Goal: Check status: Check status

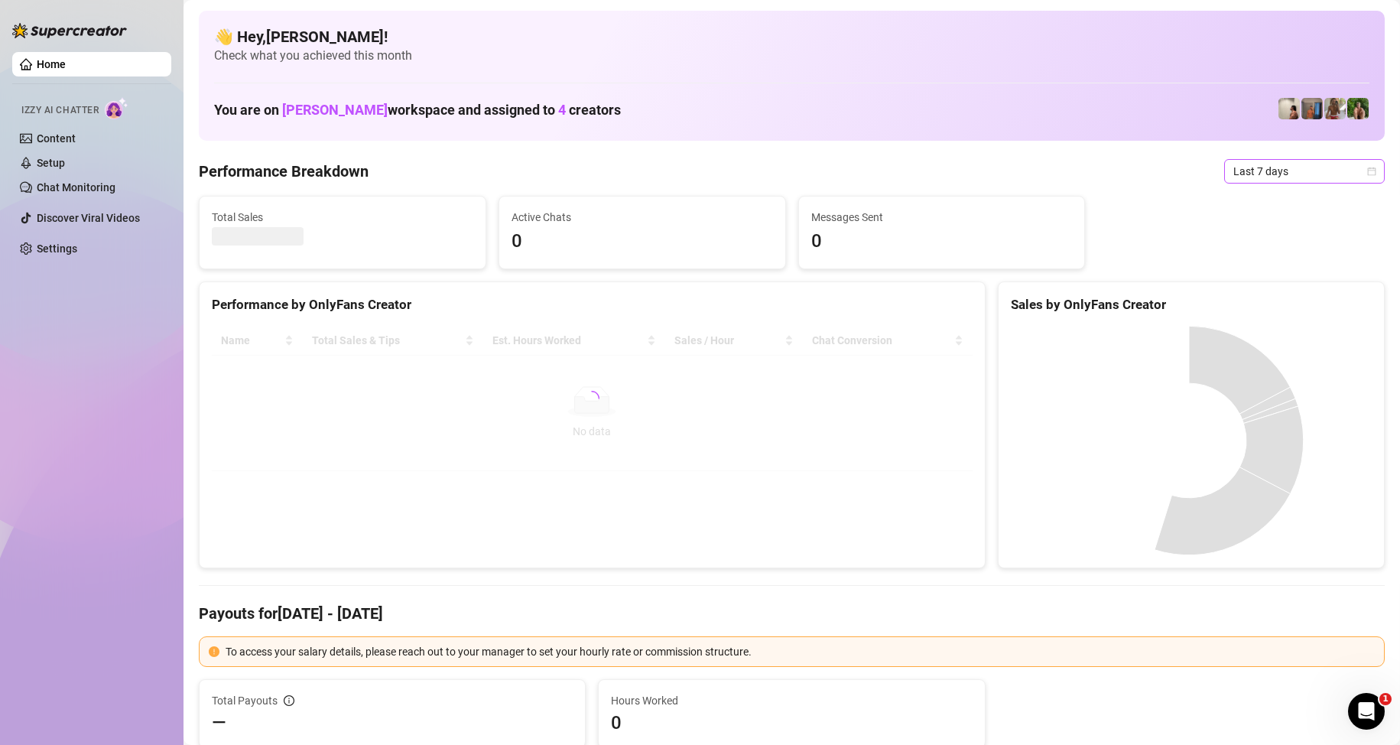
click at [1234, 172] on span "Last 7 days" at bounding box center [1305, 171] width 142 height 23
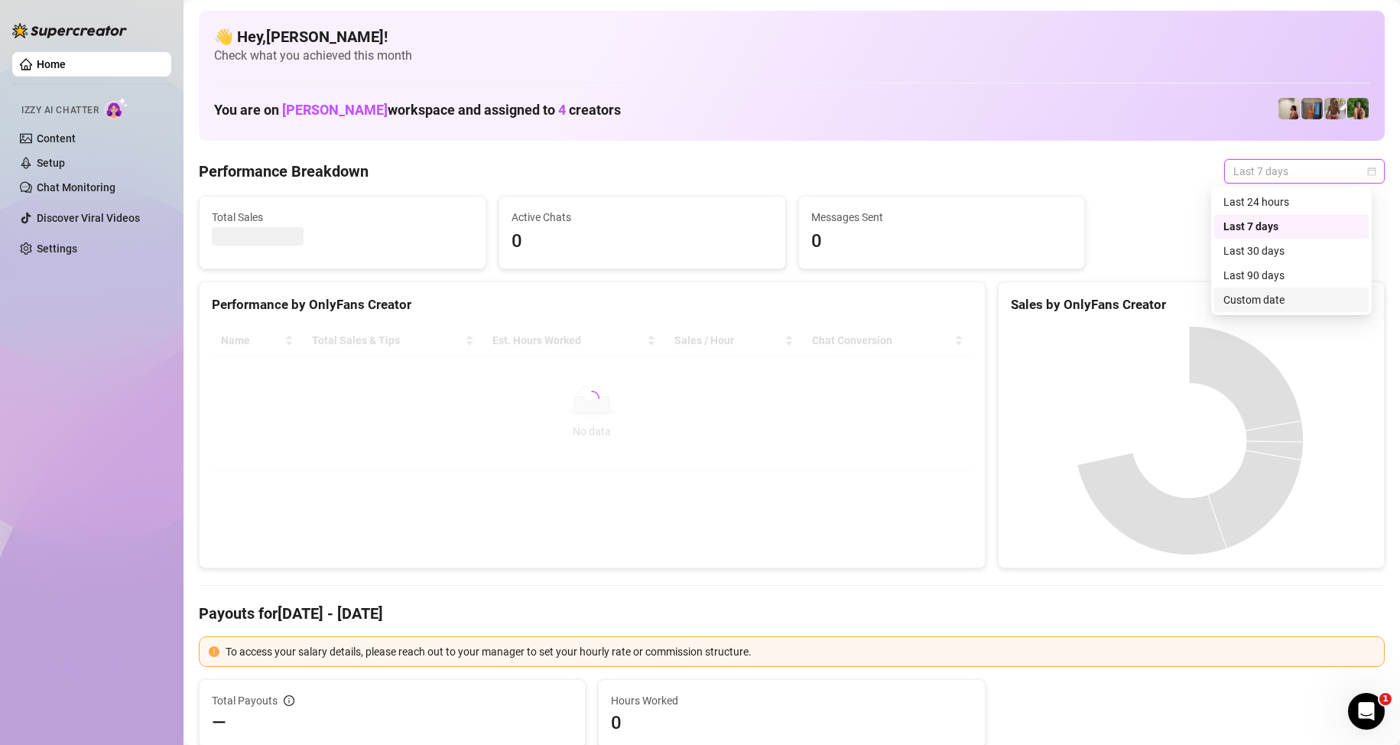
click at [1250, 305] on div "Custom date" at bounding box center [1292, 299] width 136 height 17
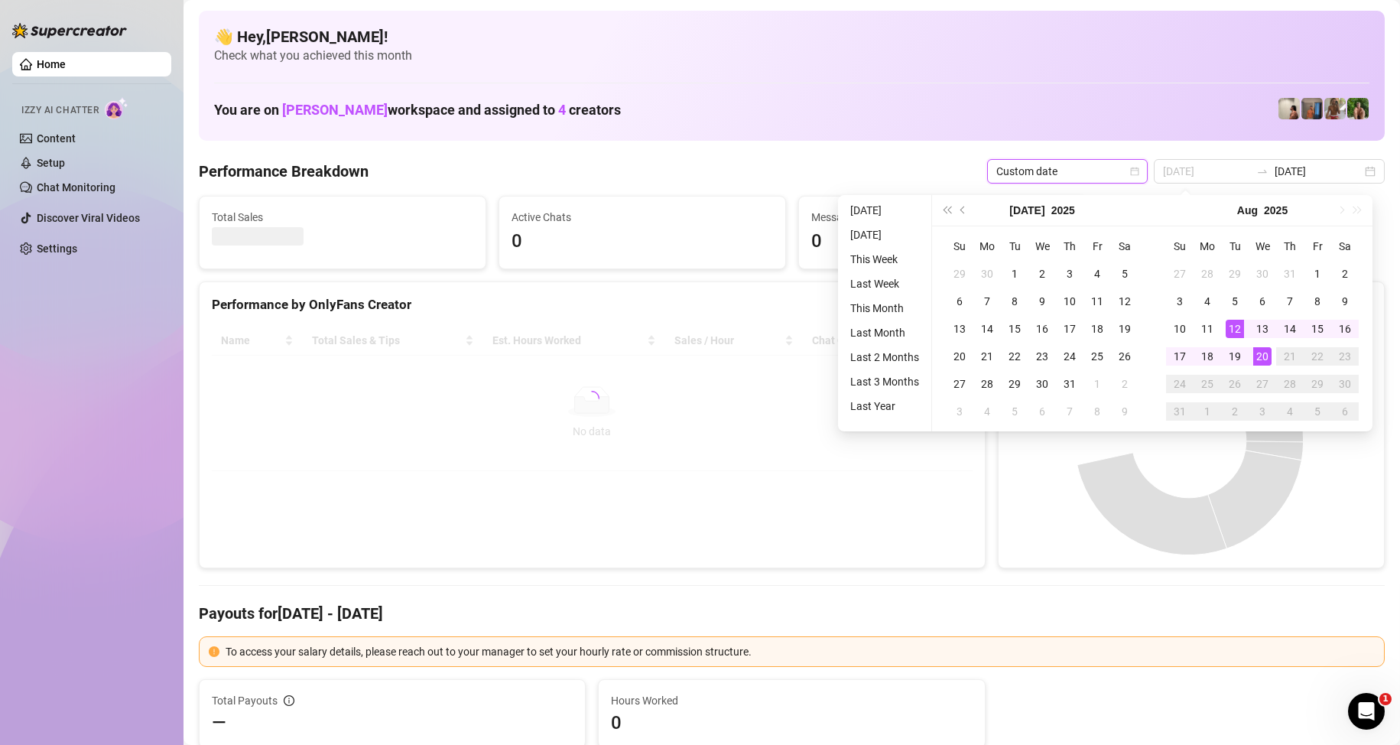
type input "[DATE]"
click at [1260, 358] on div "20" at bounding box center [1262, 356] width 18 height 18
type input "[DATE]"
